Goal: Task Accomplishment & Management: Manage account settings

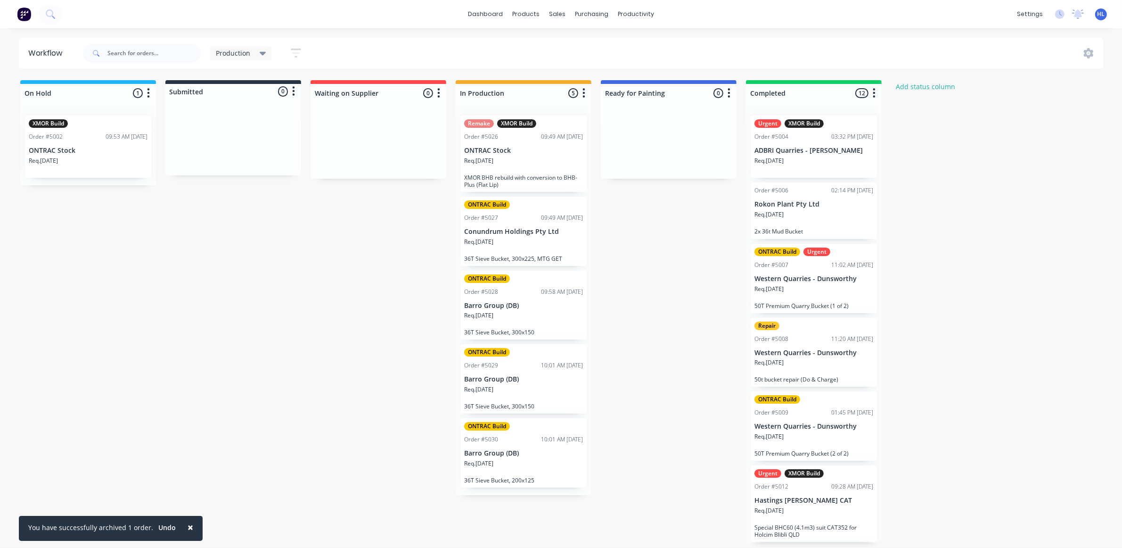
scroll to position [3, 0]
click at [541, 45] on div "Product Catalogue" at bounding box center [568, 49] width 58 height 8
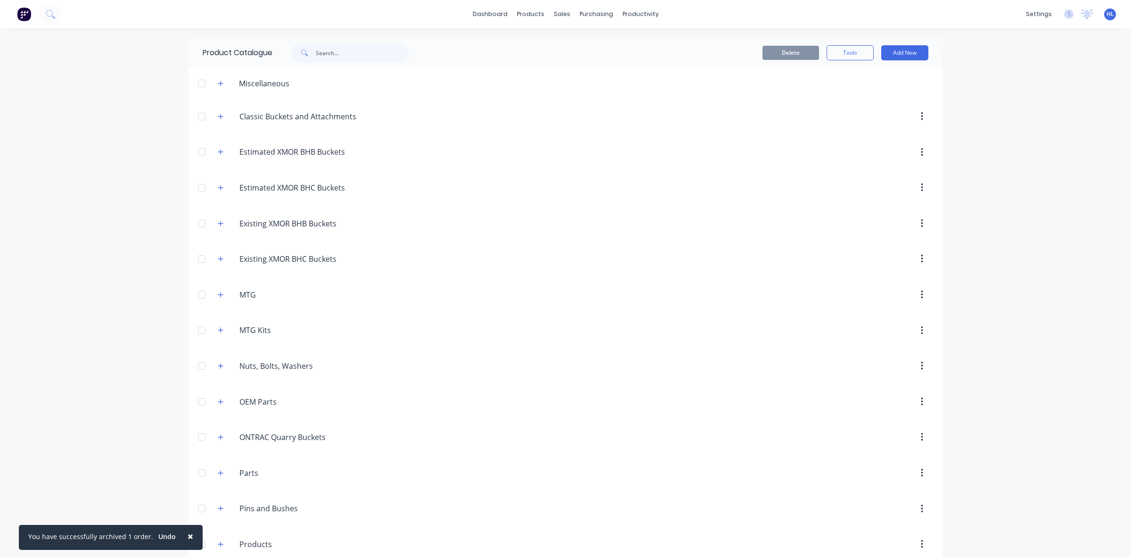
drag, startPoint x: 134, startPoint y: 237, endPoint x: 182, endPoint y: 474, distance: 241.9
click at [134, 237] on div "× You have successfully archived 1 order. Undo dashboard products sales purchas…" at bounding box center [565, 278] width 1131 height 557
click at [163, 538] on button "Undo" at bounding box center [167, 536] width 28 height 14
click at [113, 542] on div "You have successfully restored 1 order." at bounding box center [90, 539] width 124 height 10
click at [125, 534] on div "You have successfully restored 1 order." at bounding box center [90, 539] width 124 height 10
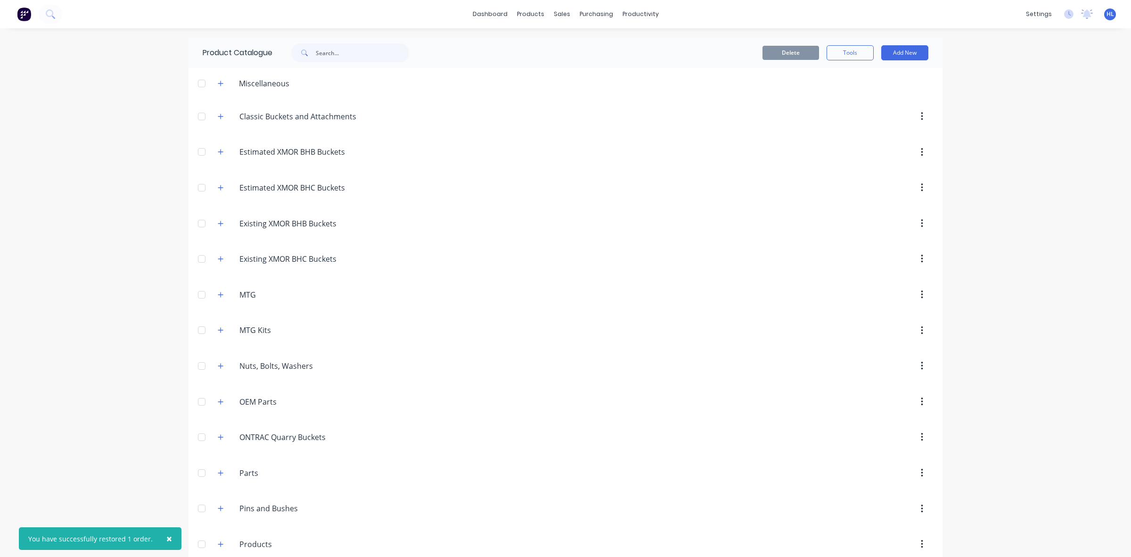
click at [157, 538] on button "×" at bounding box center [169, 538] width 25 height 23
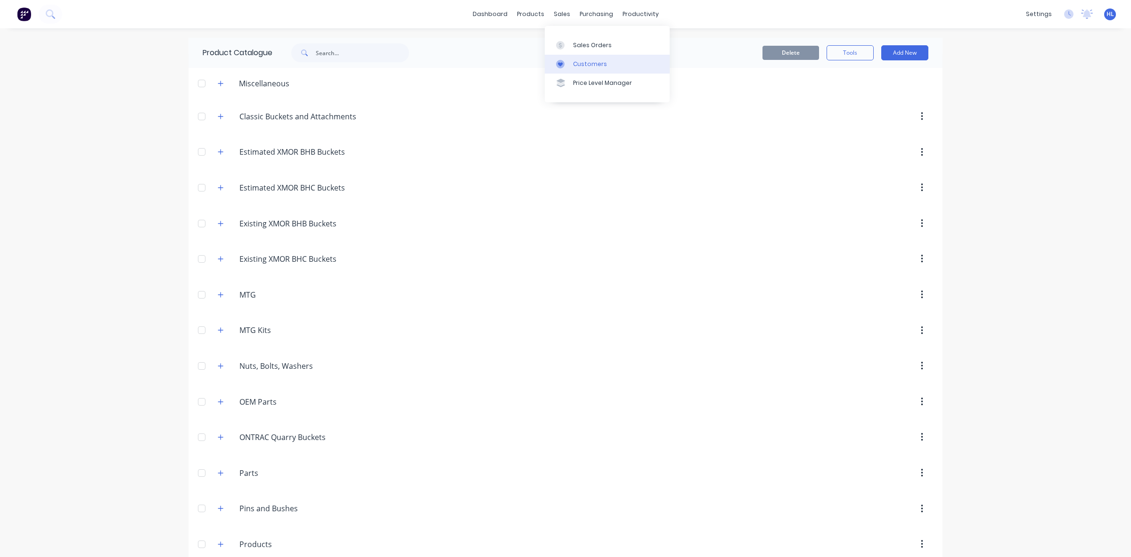
click at [581, 57] on link "Customers" at bounding box center [607, 64] width 125 height 19
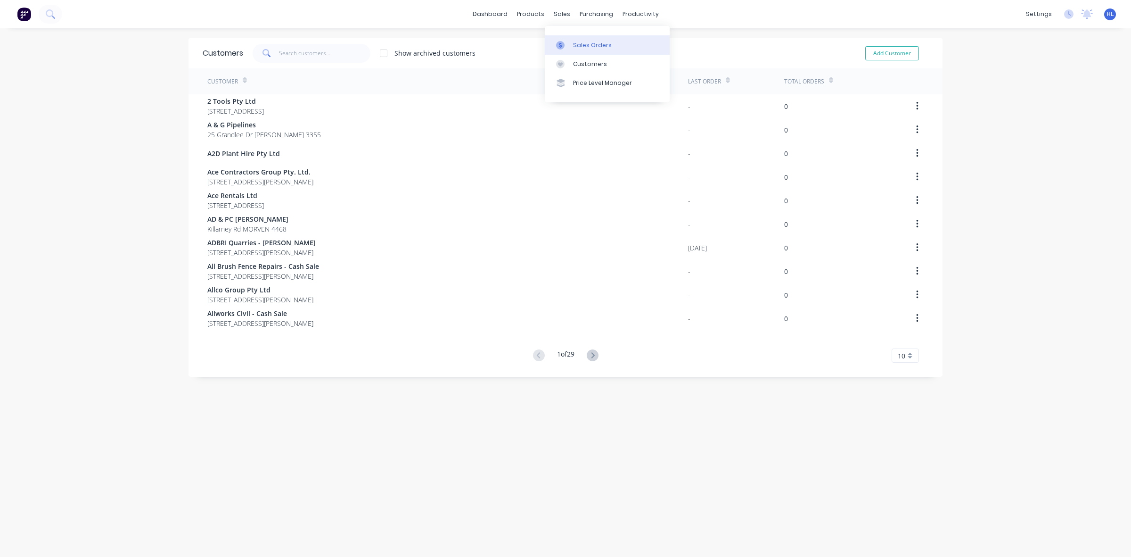
click at [573, 46] on div "Sales Orders" at bounding box center [592, 45] width 39 height 8
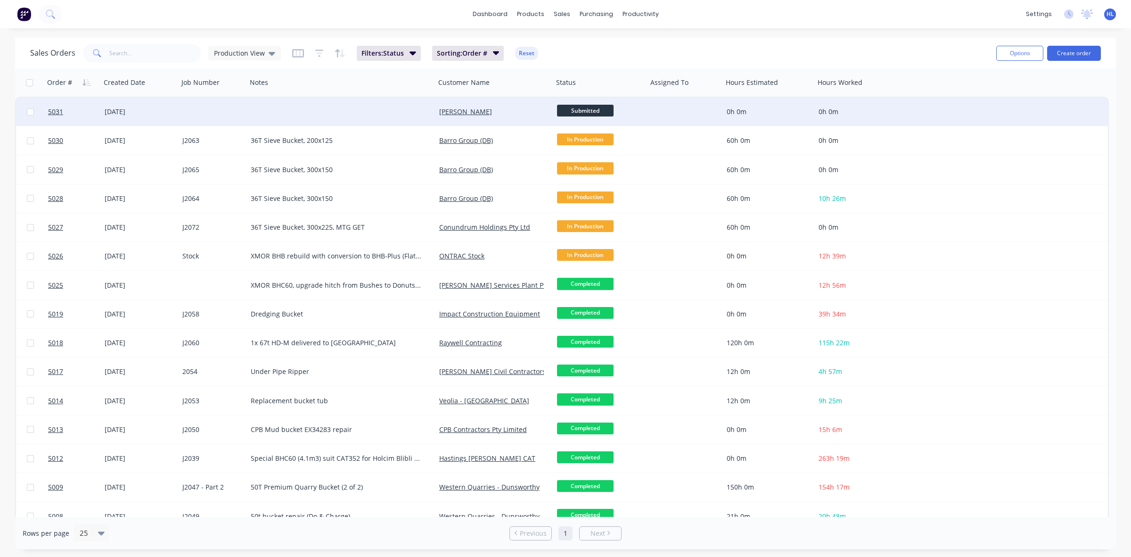
click at [32, 112] on input "checkbox" at bounding box center [30, 111] width 7 height 7
checkbox input "true"
click at [1026, 57] on button "Options" at bounding box center [1019, 53] width 47 height 15
click at [1010, 97] on div "Archive" at bounding box center [991, 96] width 87 height 14
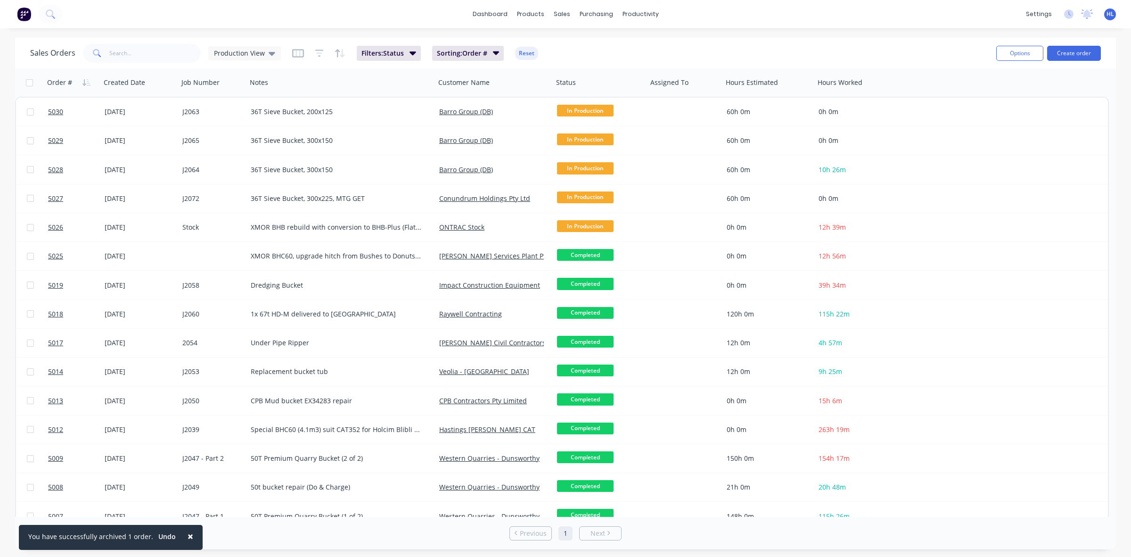
click at [188, 535] on span "×" at bounding box center [191, 535] width 6 height 13
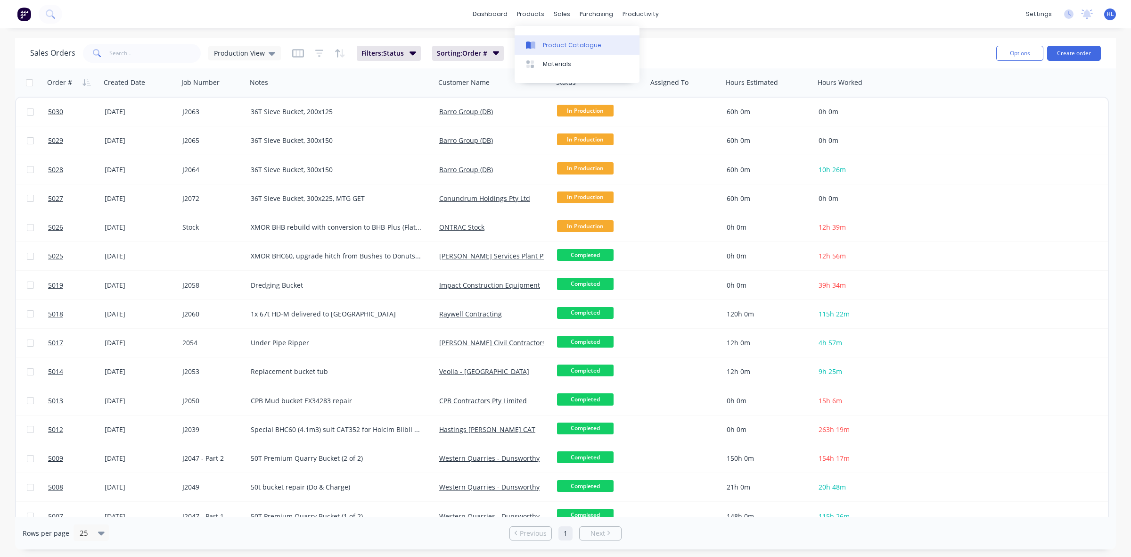
click at [575, 46] on div "Product Catalogue" at bounding box center [572, 45] width 58 height 8
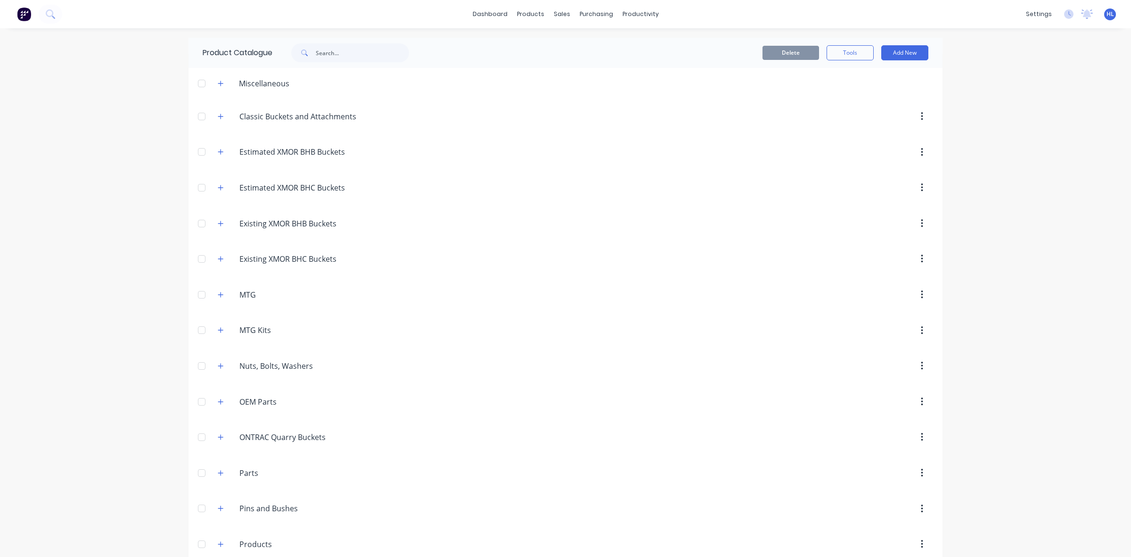
click at [115, 202] on div "dashboard products sales purchasing productivity dashboard products Product Cat…" at bounding box center [565, 278] width 1131 height 557
